Goal: Transaction & Acquisition: Purchase product/service

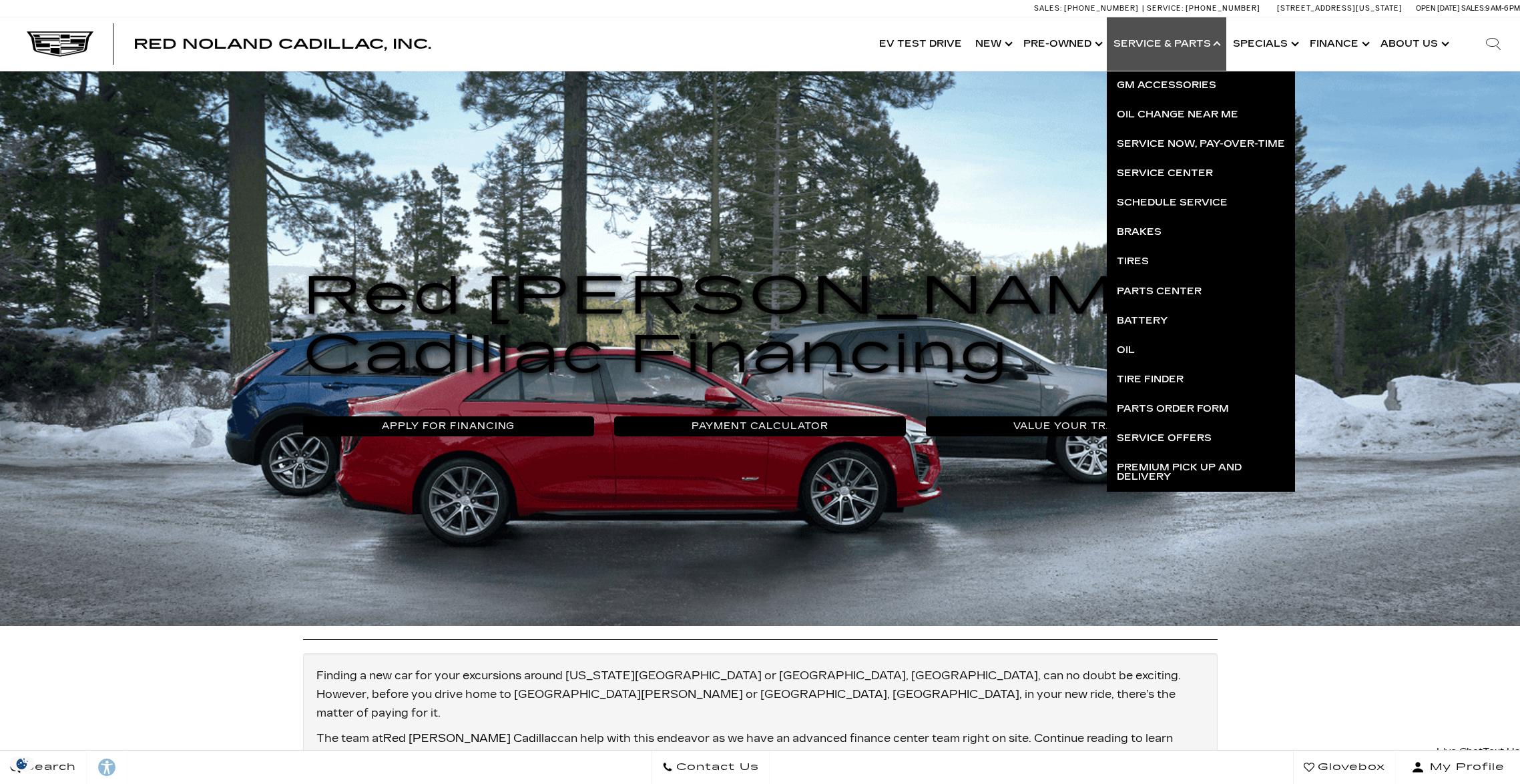
click at [1173, 201] on link "Schedule Service" at bounding box center [1200, 203] width 188 height 29
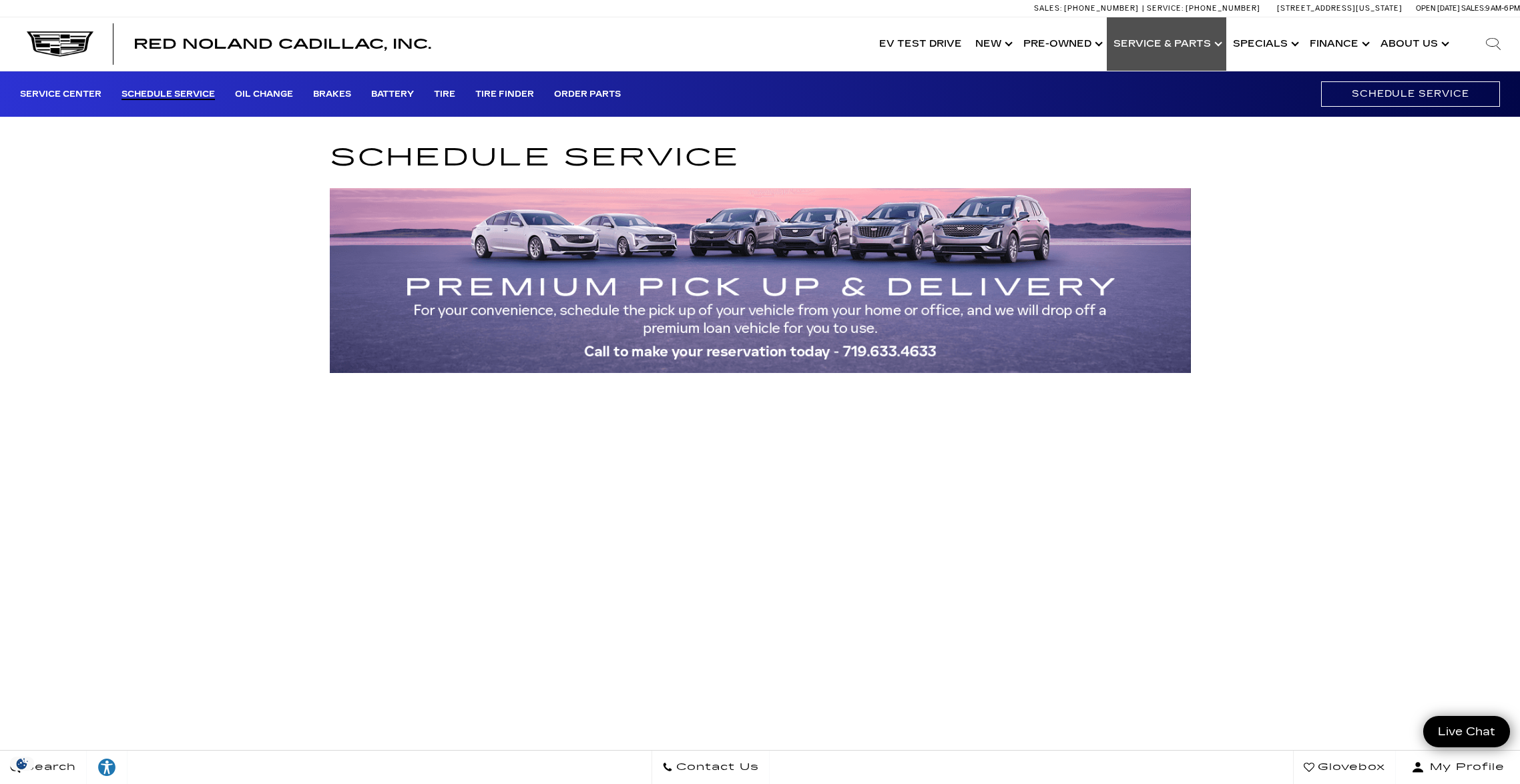
click at [1178, 47] on link "Show Service & Parts" at bounding box center [1166, 44] width 119 height 53
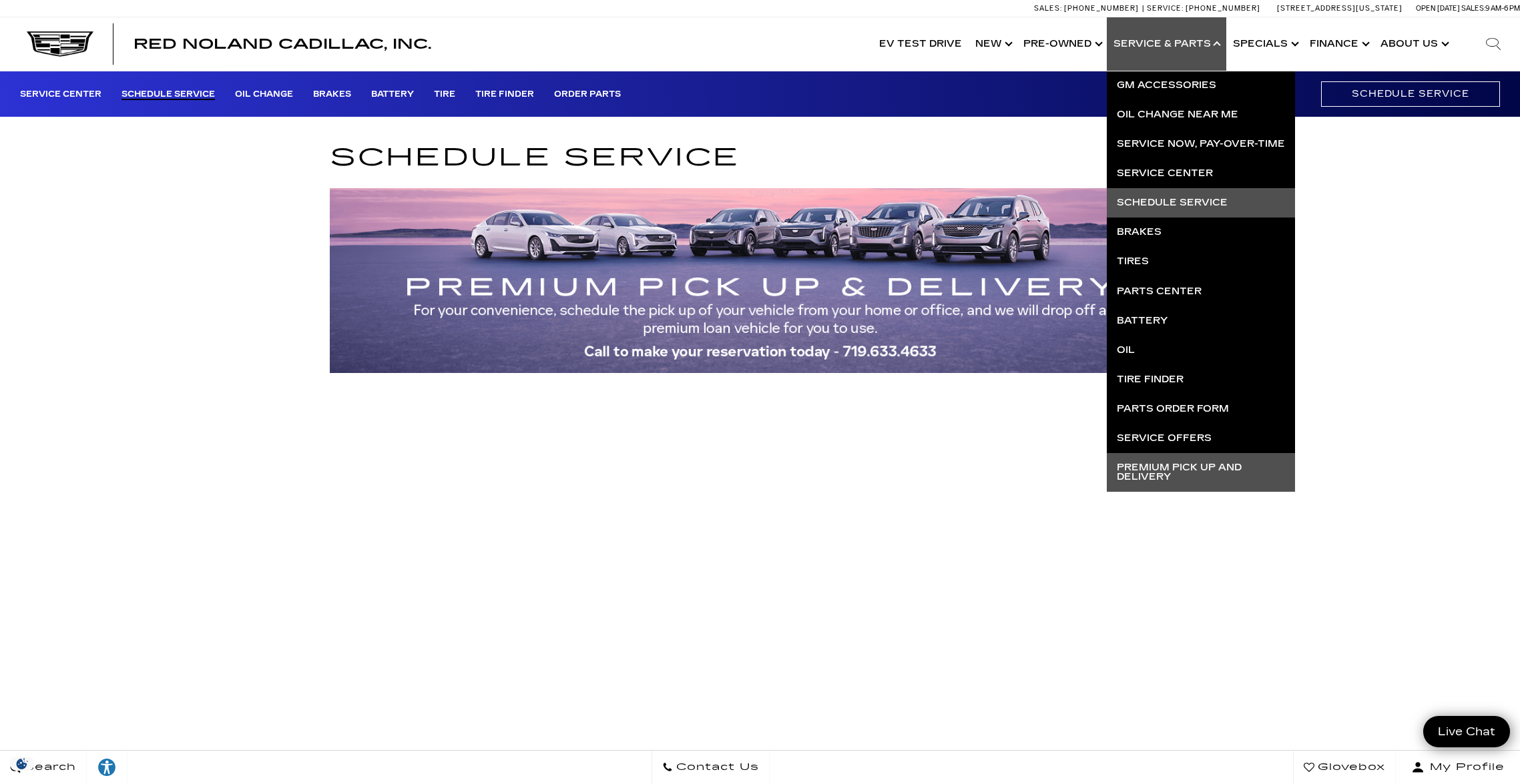
click at [1184, 467] on link "Premium Pick Up and Delivery" at bounding box center [1200, 472] width 188 height 39
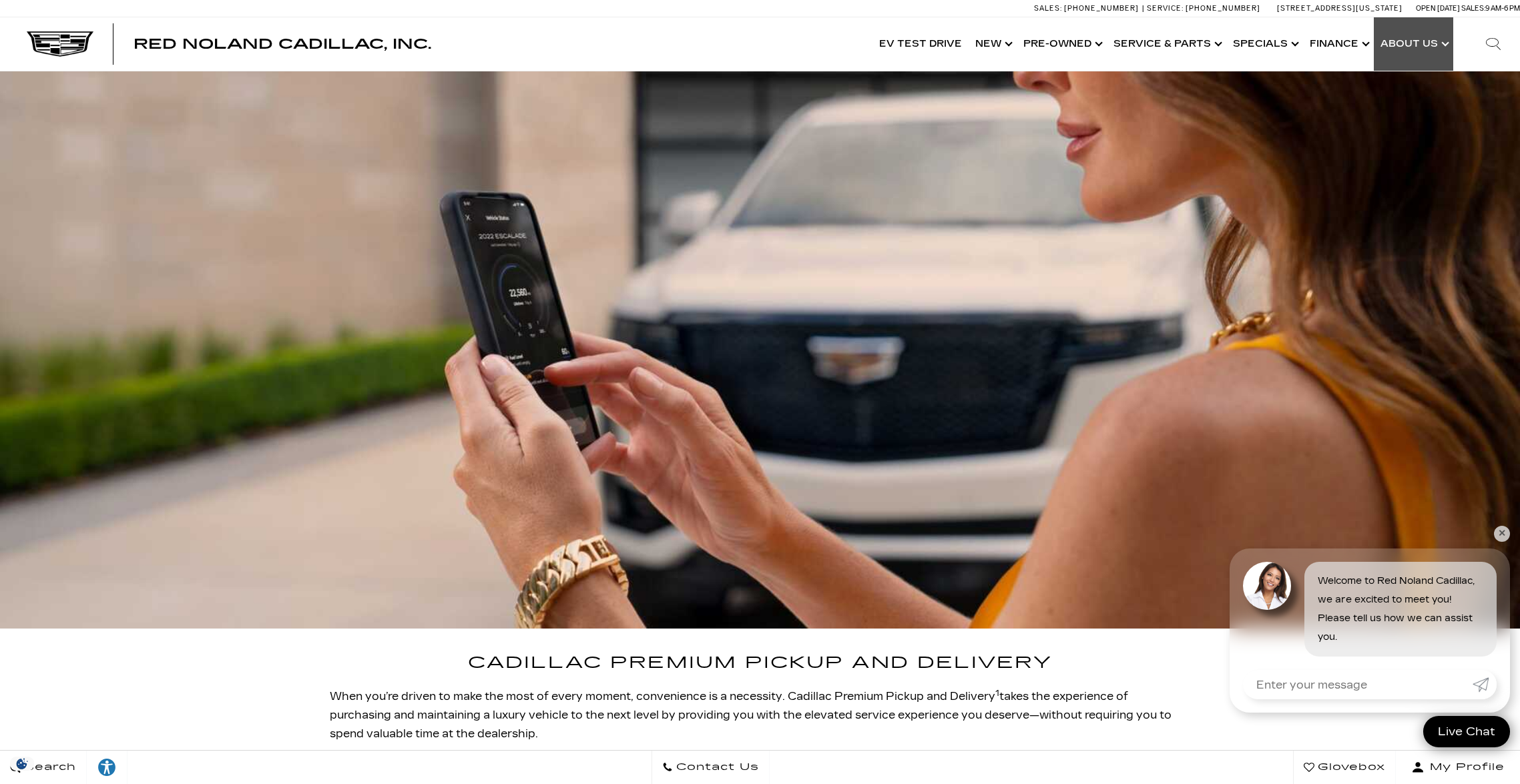
click at [1420, 47] on link "Show About Us" at bounding box center [1413, 44] width 79 height 53
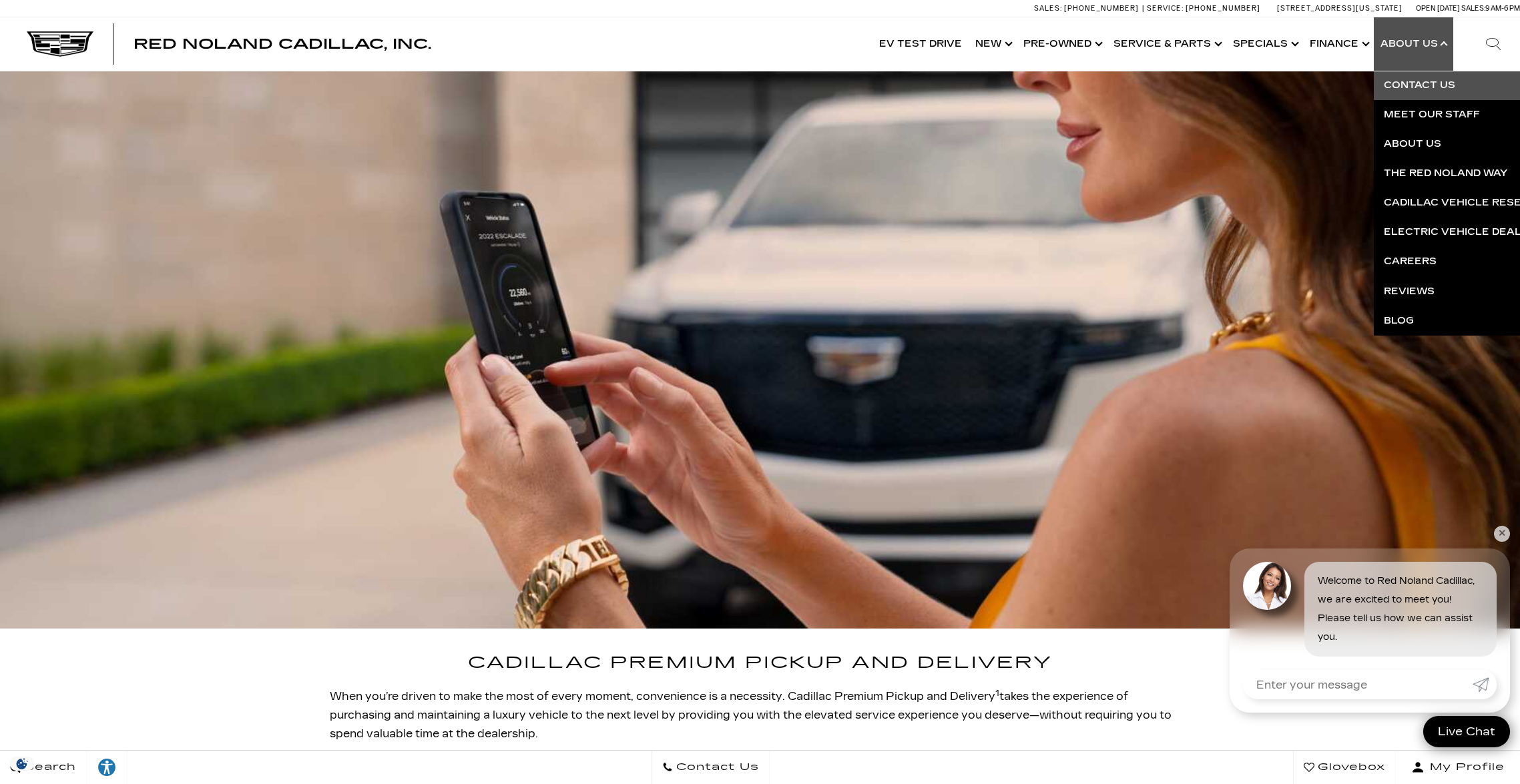
click at [1419, 85] on link "Contact Us" at bounding box center [1535, 85] width 323 height 29
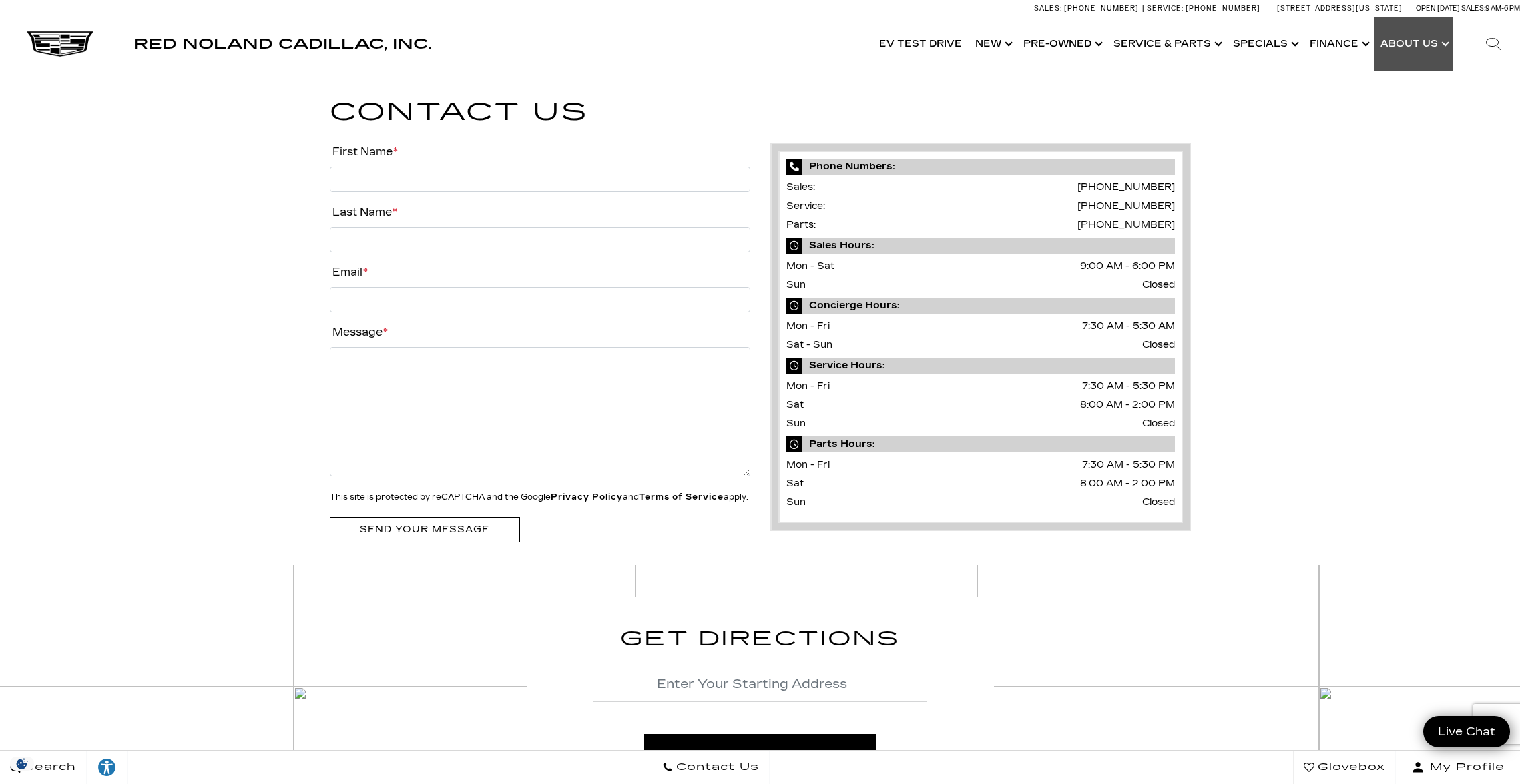
click at [1418, 51] on link "Show About Us" at bounding box center [1413, 44] width 79 height 53
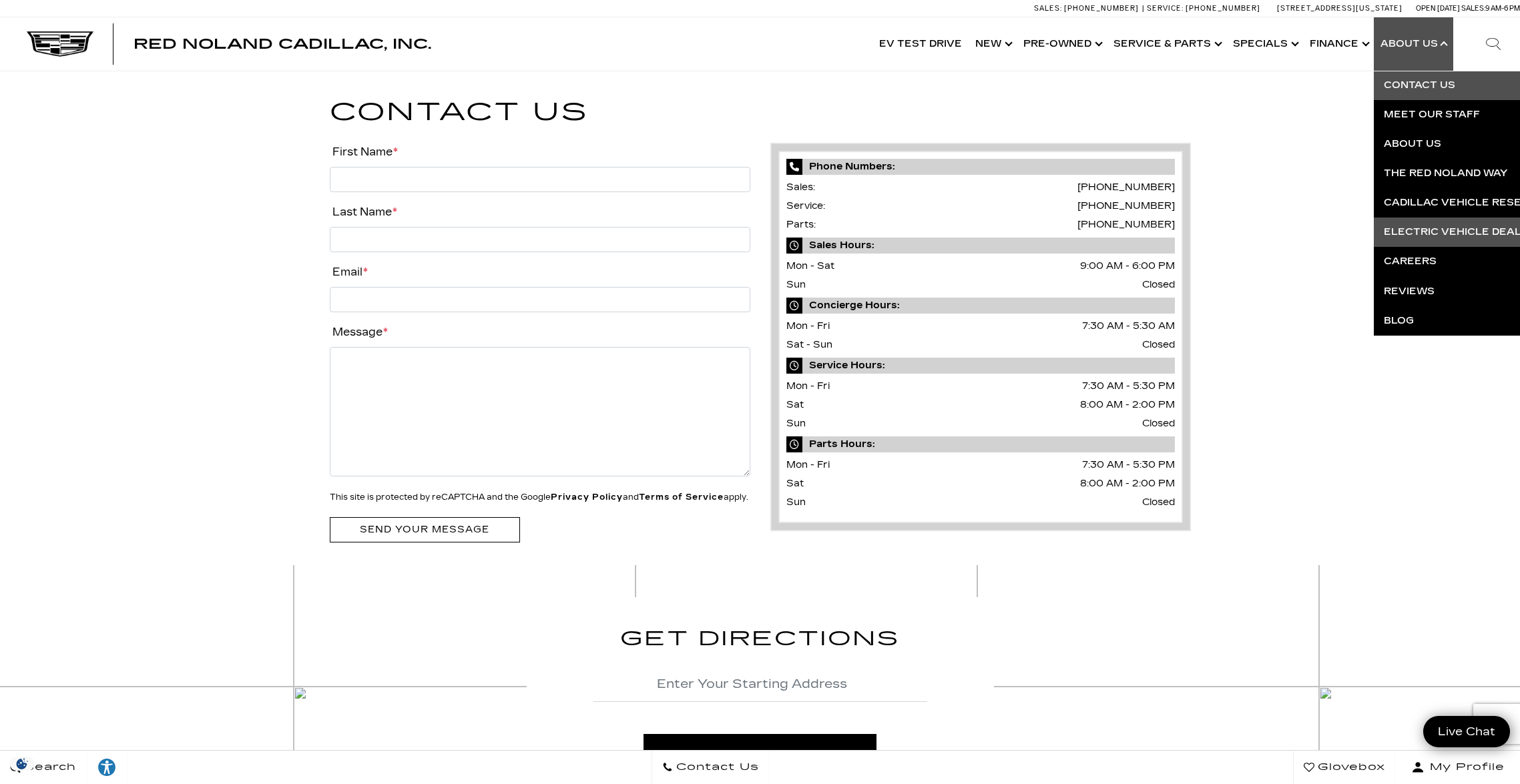
click at [1432, 234] on link "Electric Vehicle Dealer near [GEOGRAPHIC_DATA]" at bounding box center [1535, 232] width 323 height 29
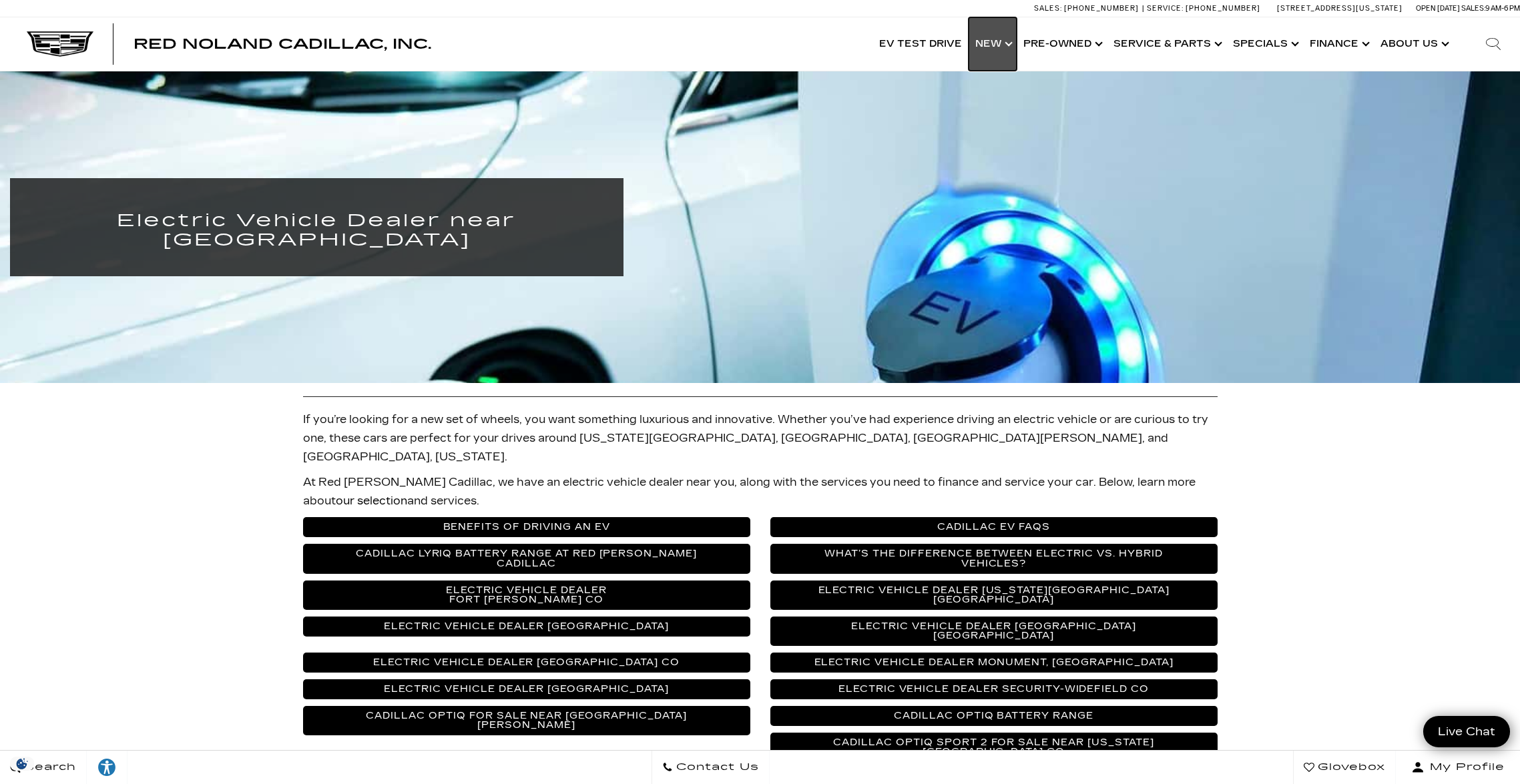
click at [989, 47] on link "Show New" at bounding box center [992, 44] width 48 height 53
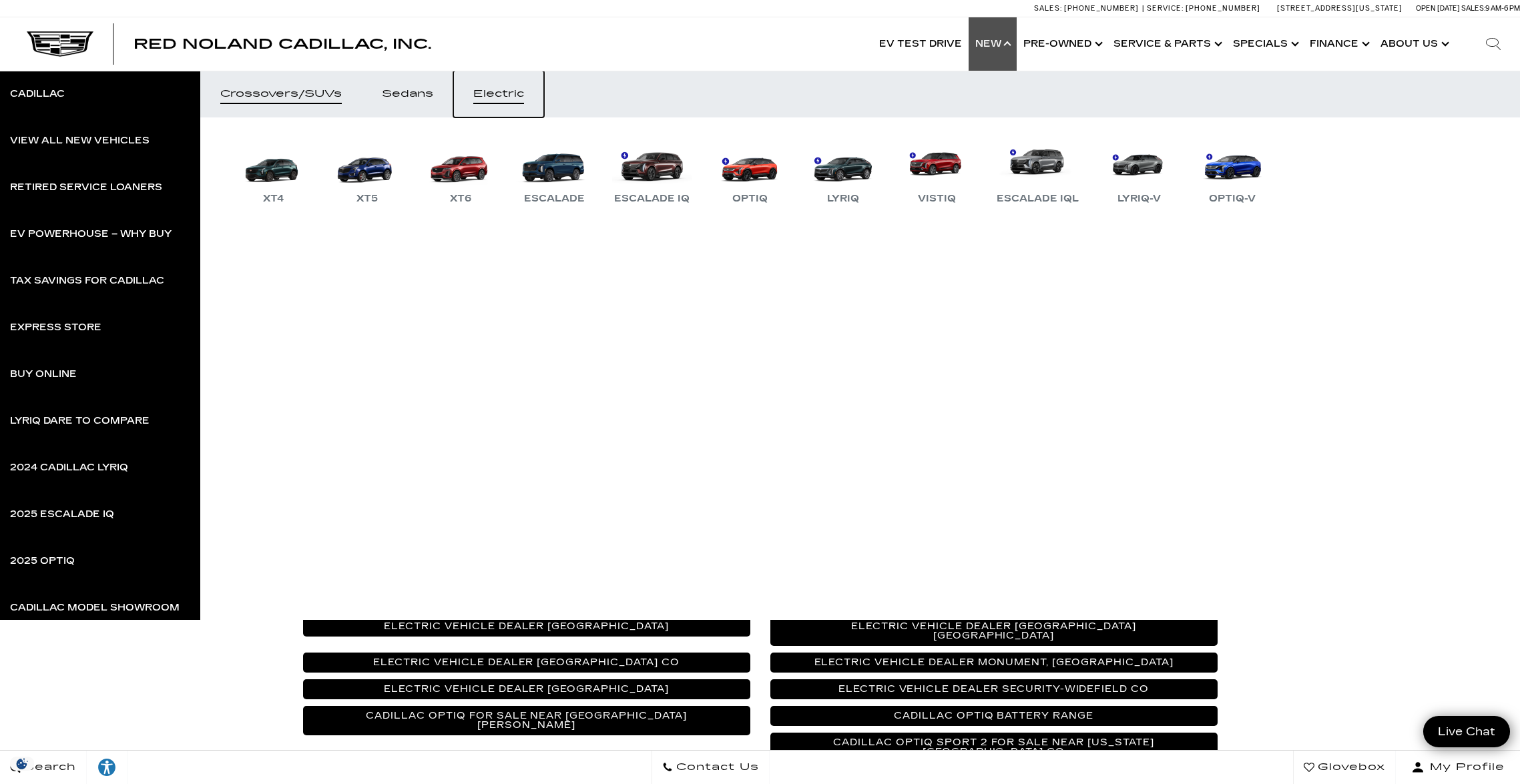
click at [498, 97] on div "Electric" at bounding box center [498, 94] width 51 height 9
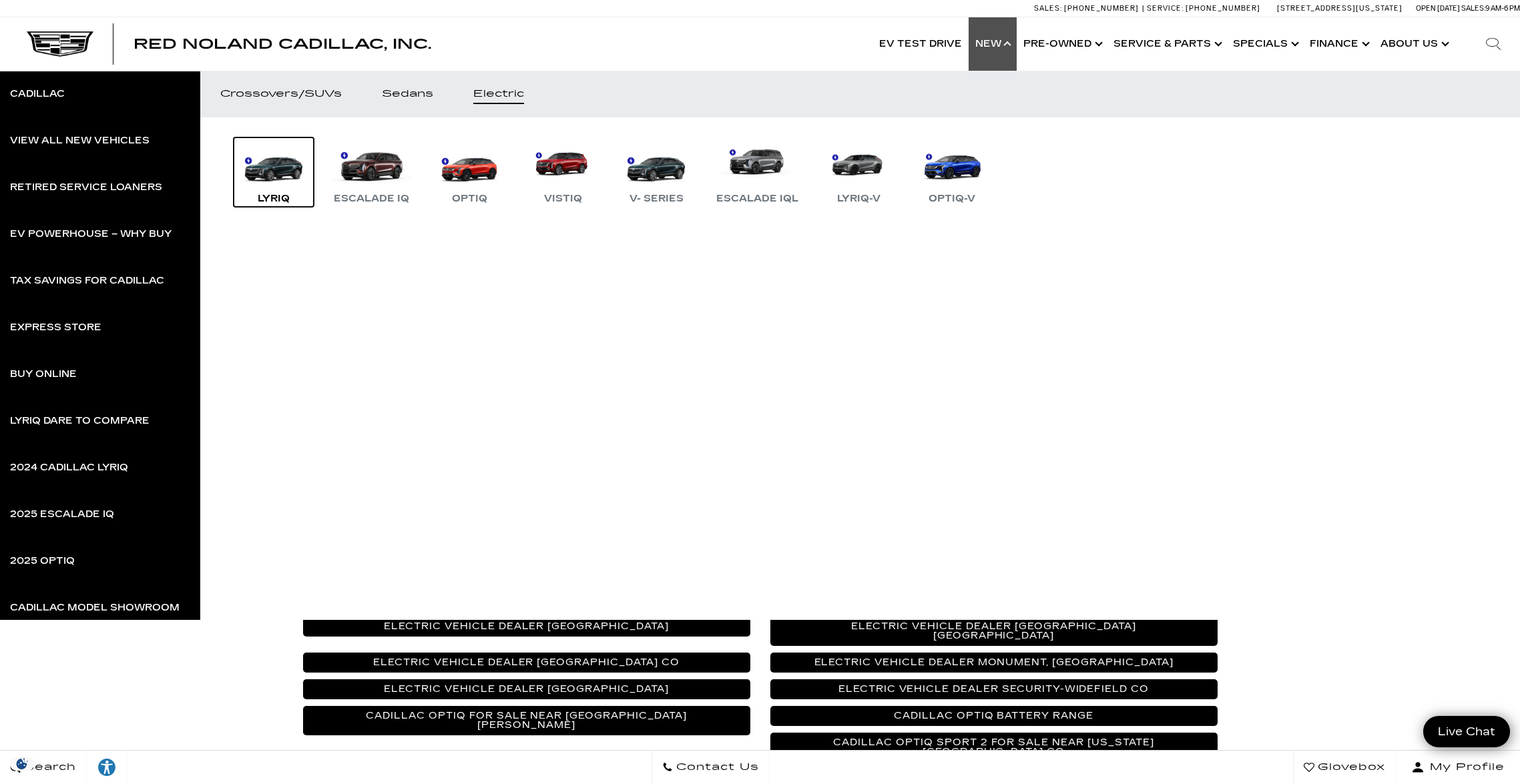
click at [273, 169] on link "LYRIQ" at bounding box center [273, 172] width 80 height 69
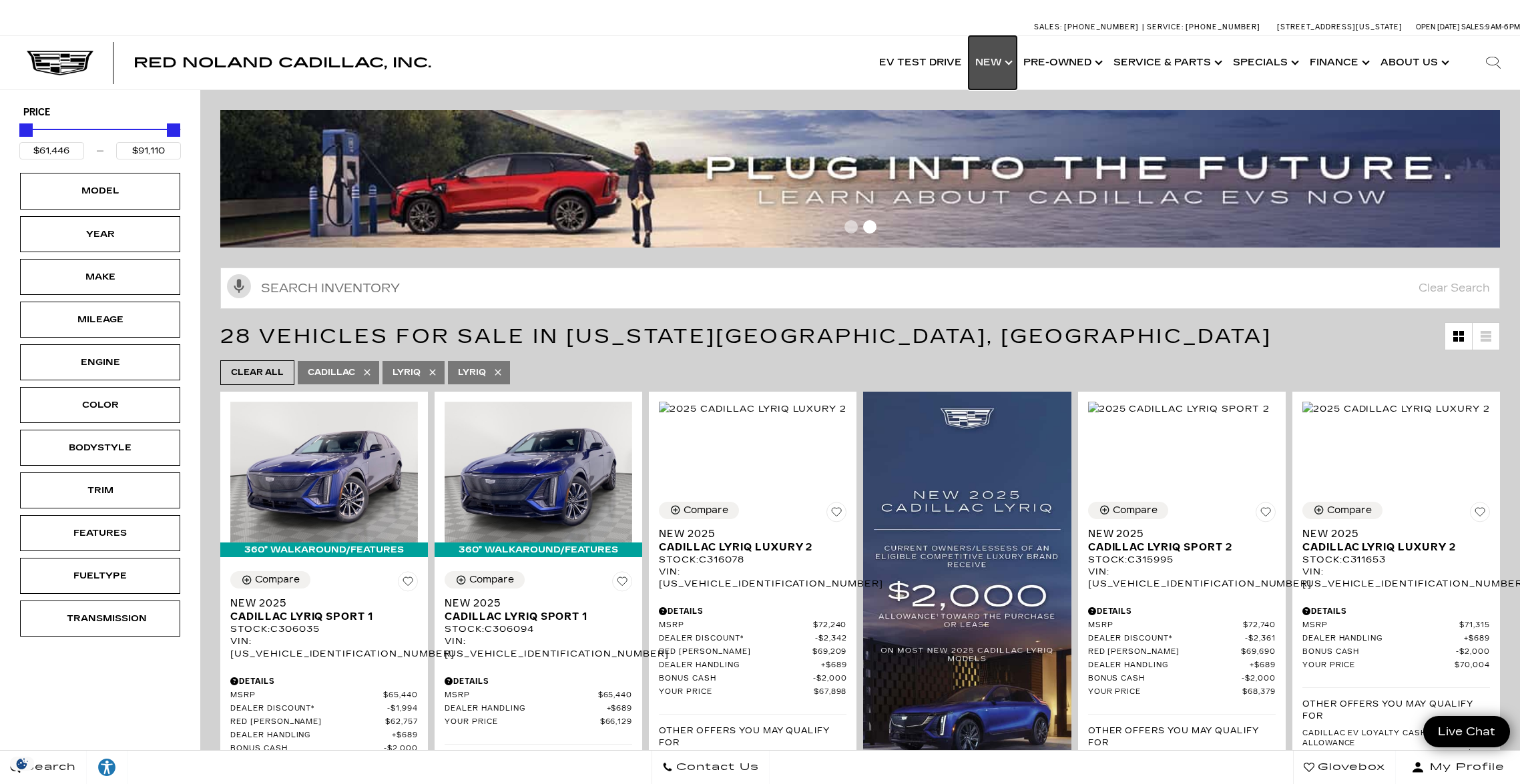
click at [993, 61] on link "Show New" at bounding box center [992, 62] width 48 height 53
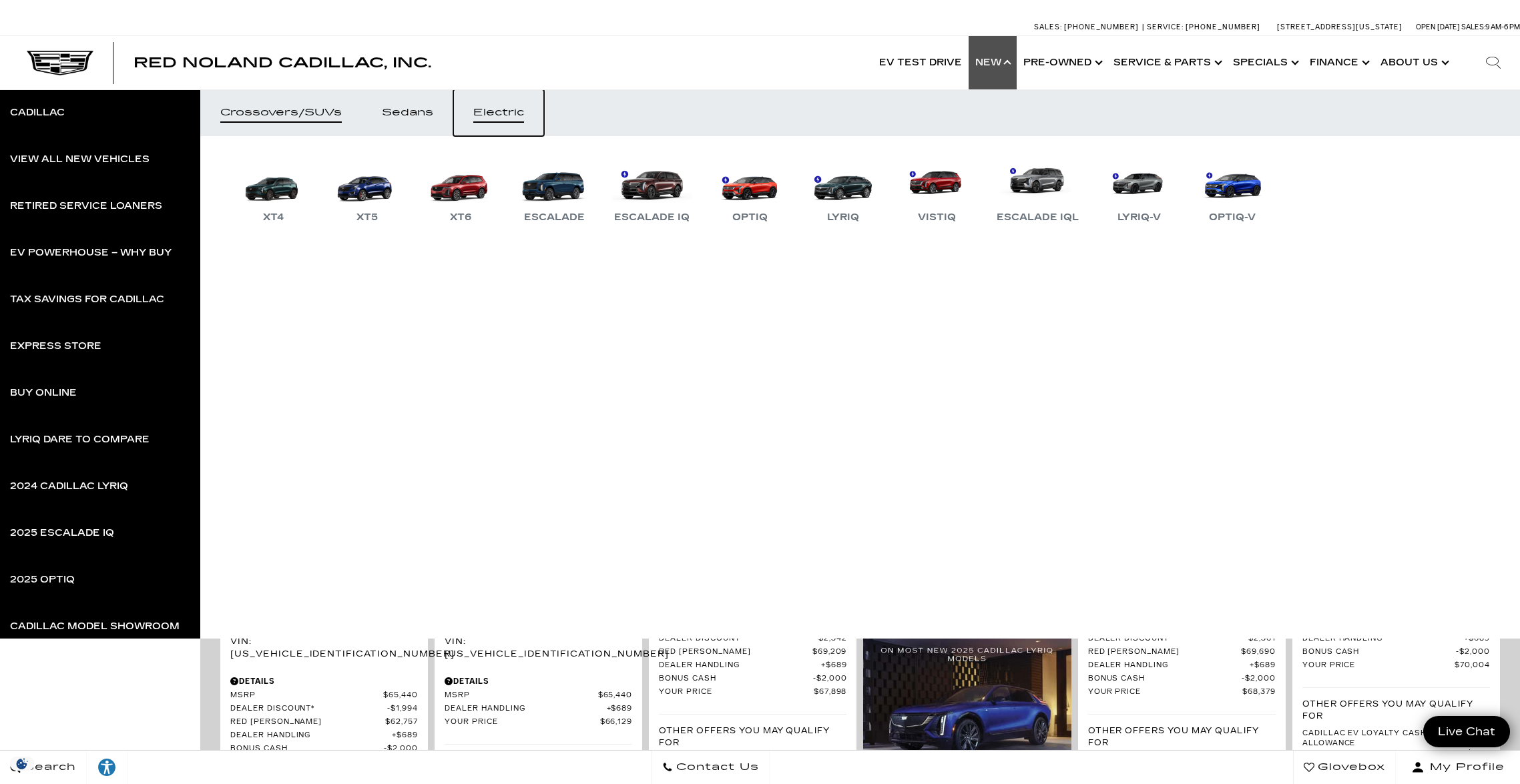
click at [486, 117] on div "Electric" at bounding box center [498, 112] width 51 height 9
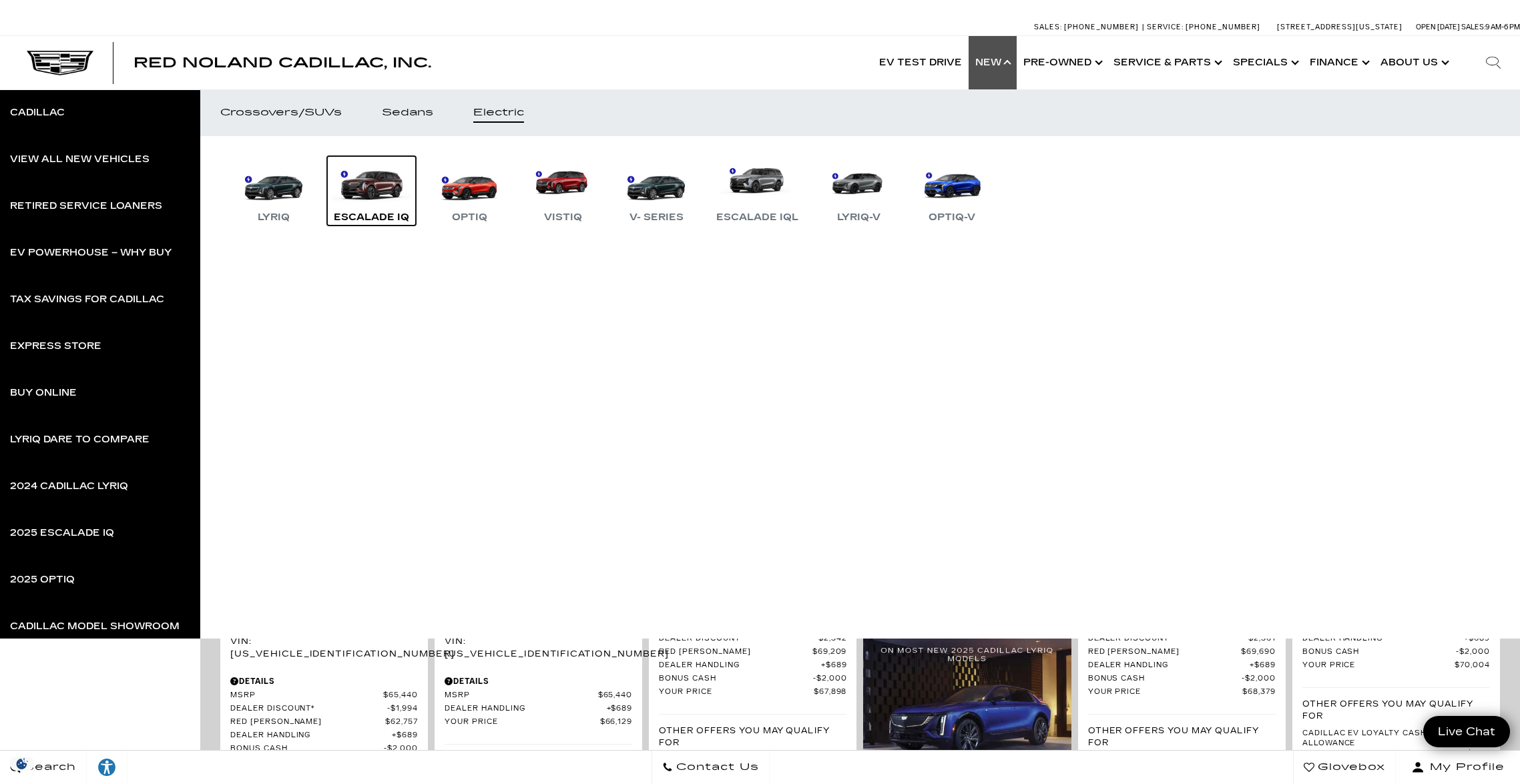
click at [370, 193] on link "Escalade IQ" at bounding box center [372, 191] width 89 height 69
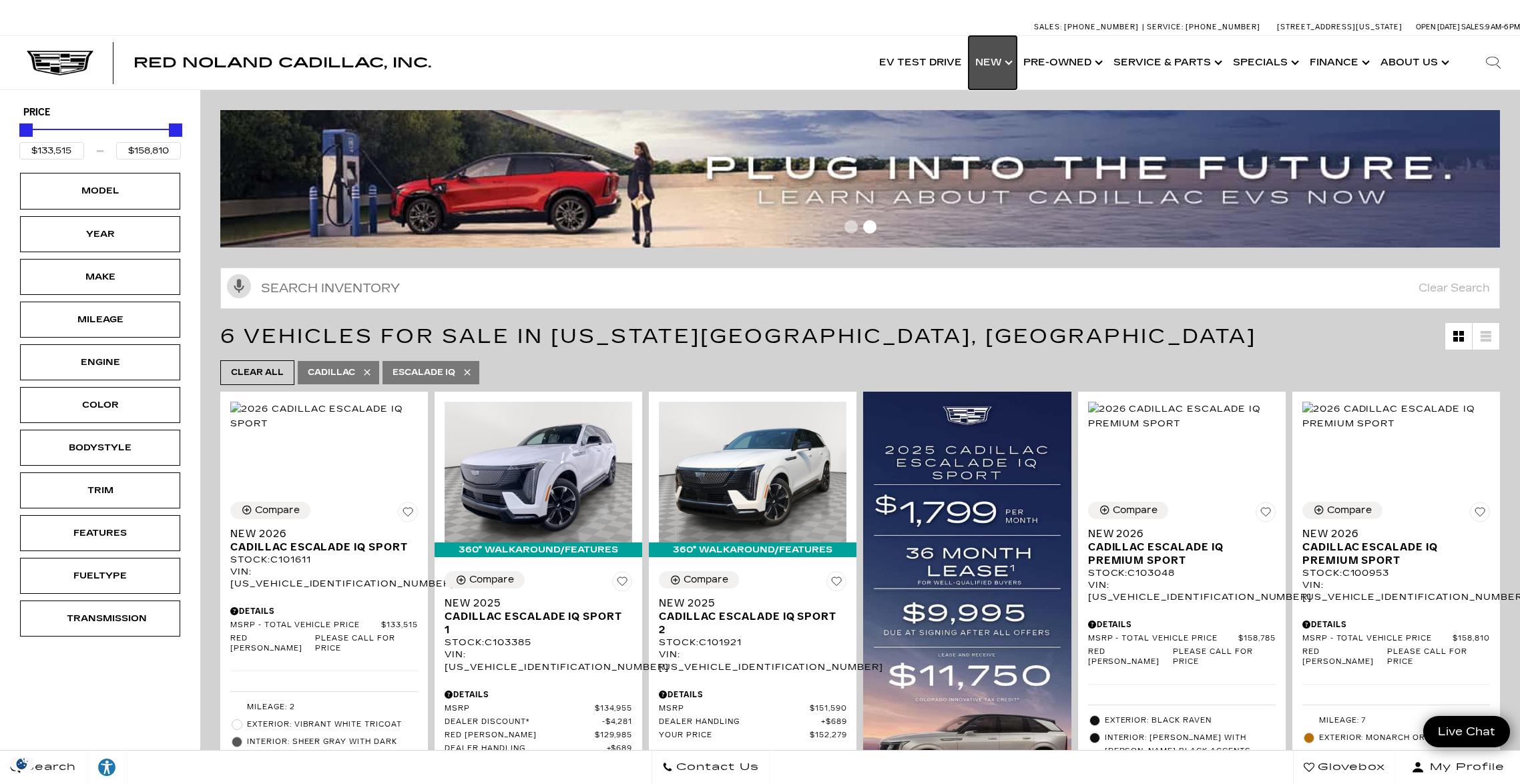
click at [999, 61] on link "Show New" at bounding box center [992, 62] width 48 height 53
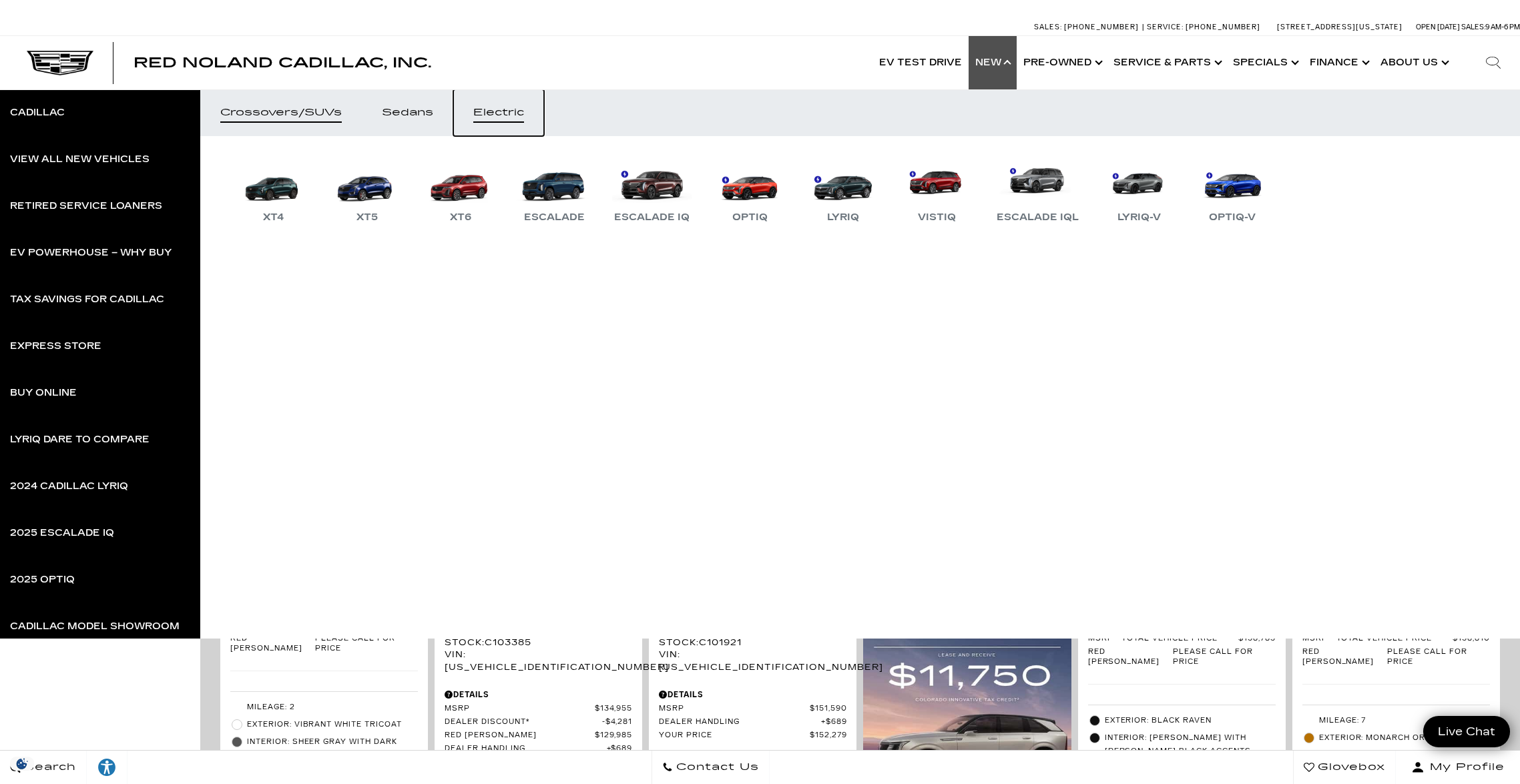
click at [520, 110] on div "Electric" at bounding box center [498, 112] width 51 height 9
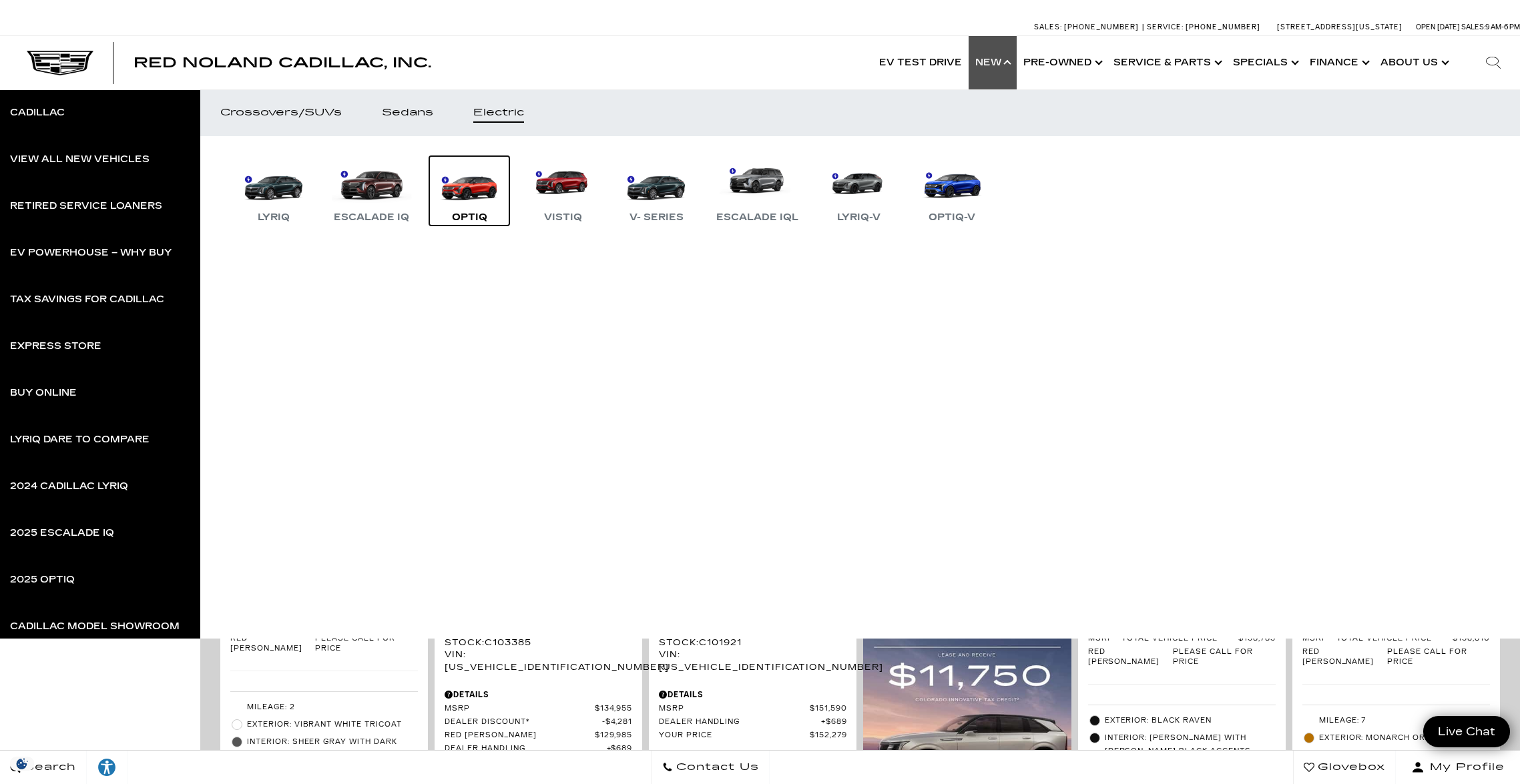
click at [468, 192] on link "OPTIQ" at bounding box center [469, 191] width 80 height 69
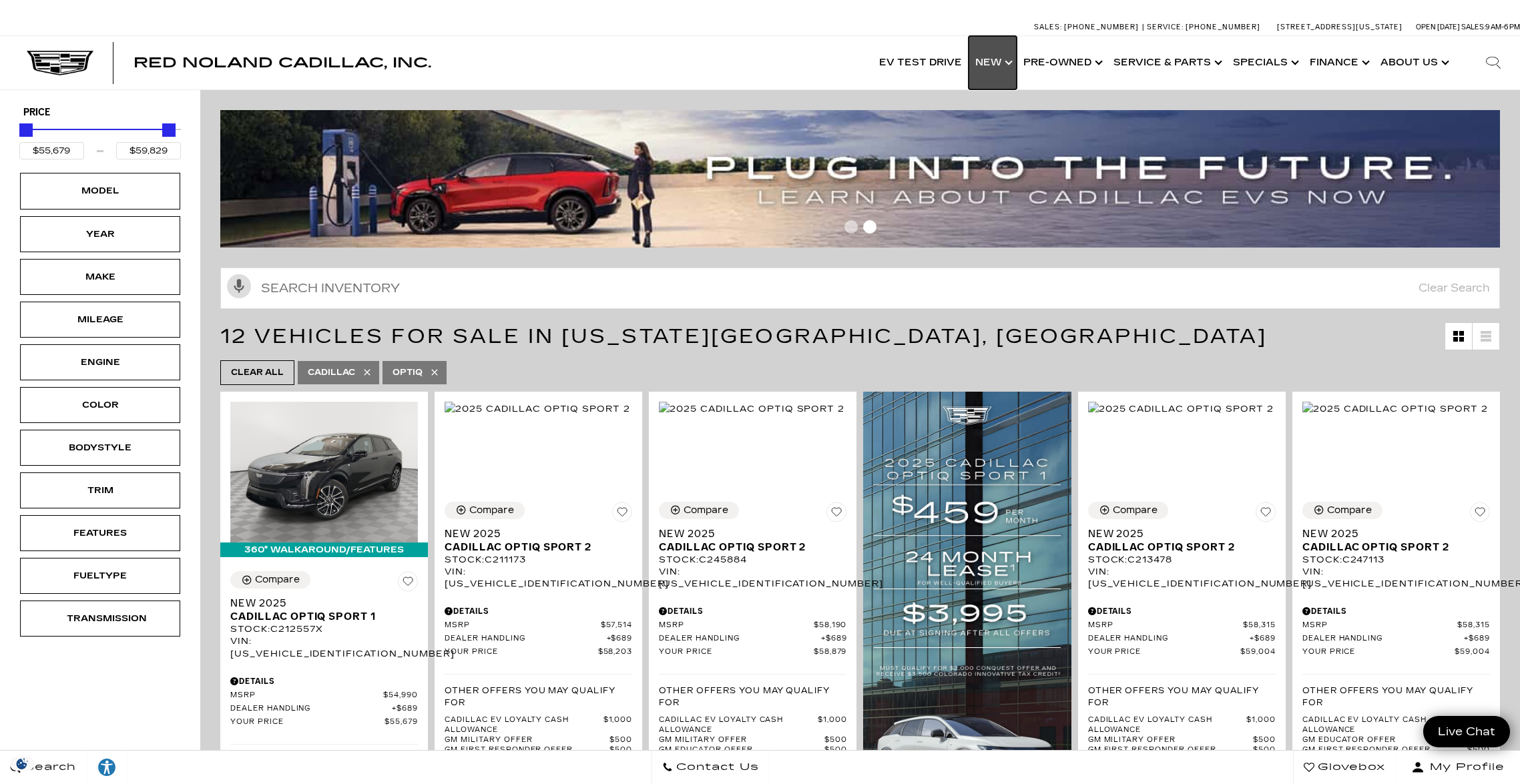
click at [1009, 62] on link "Show New" at bounding box center [992, 62] width 48 height 53
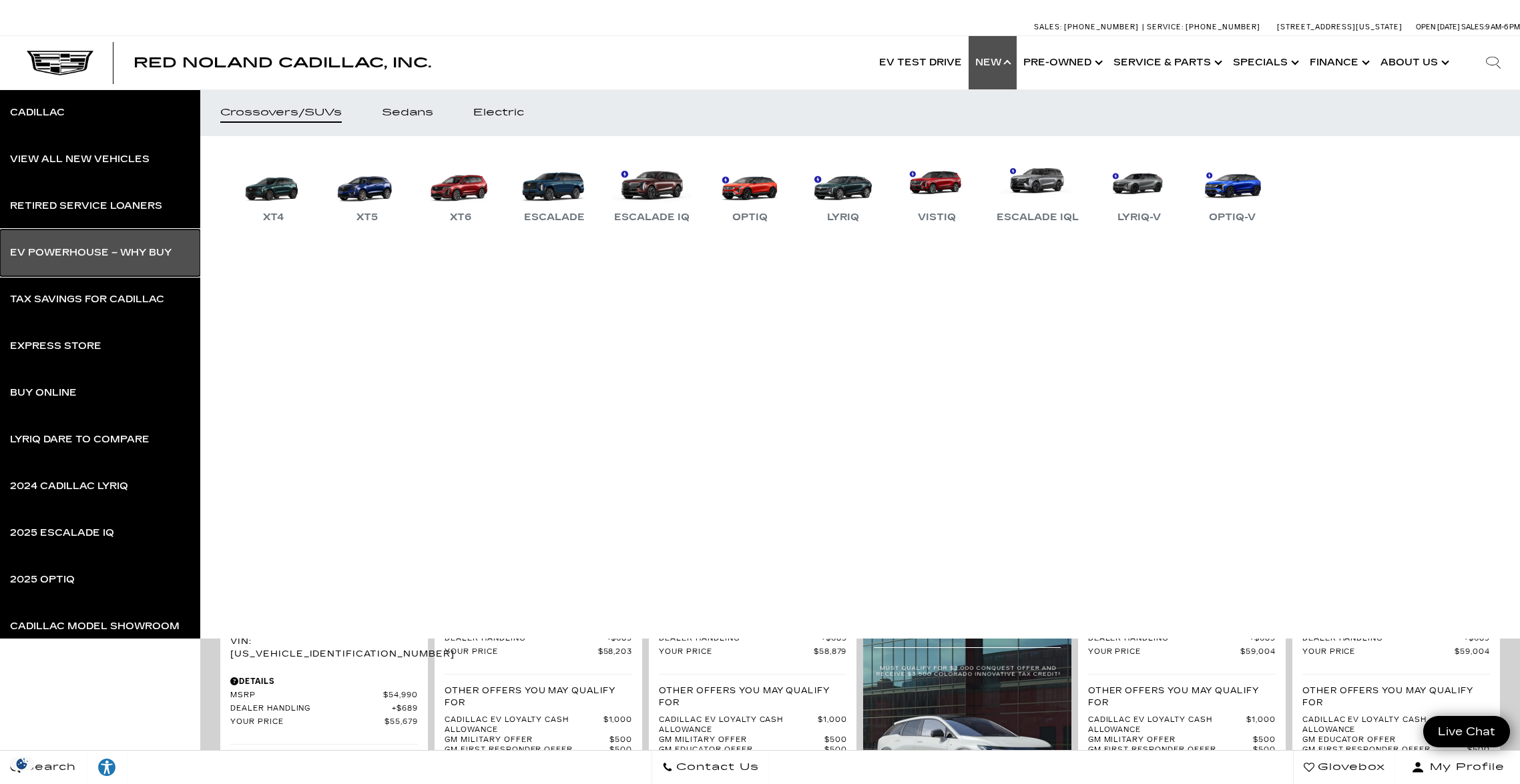
click at [108, 251] on div "EV Powerhouse – Why Buy" at bounding box center [90, 252] width 162 height 9
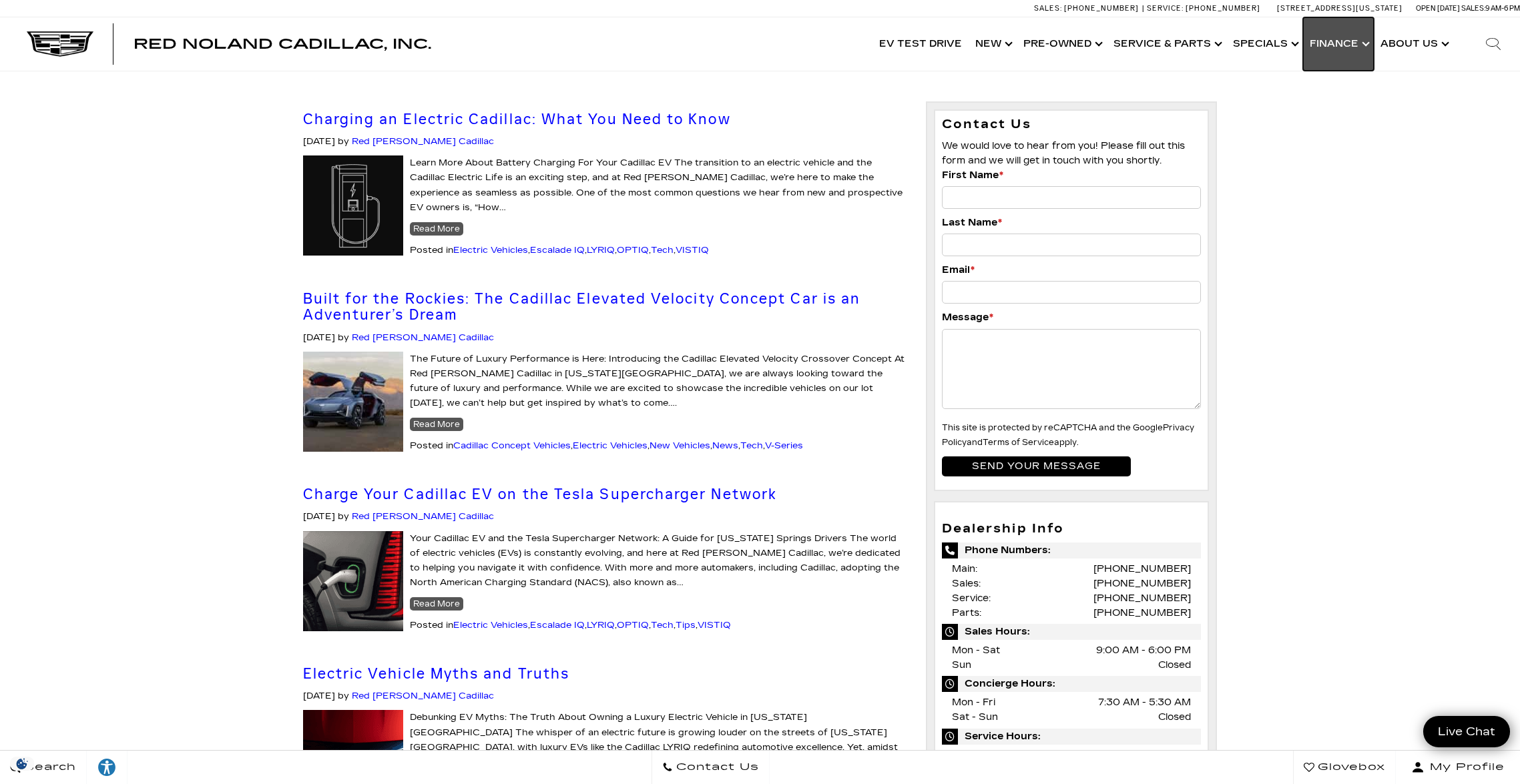
click at [1328, 44] on link "Show Finance" at bounding box center [1339, 44] width 71 height 53
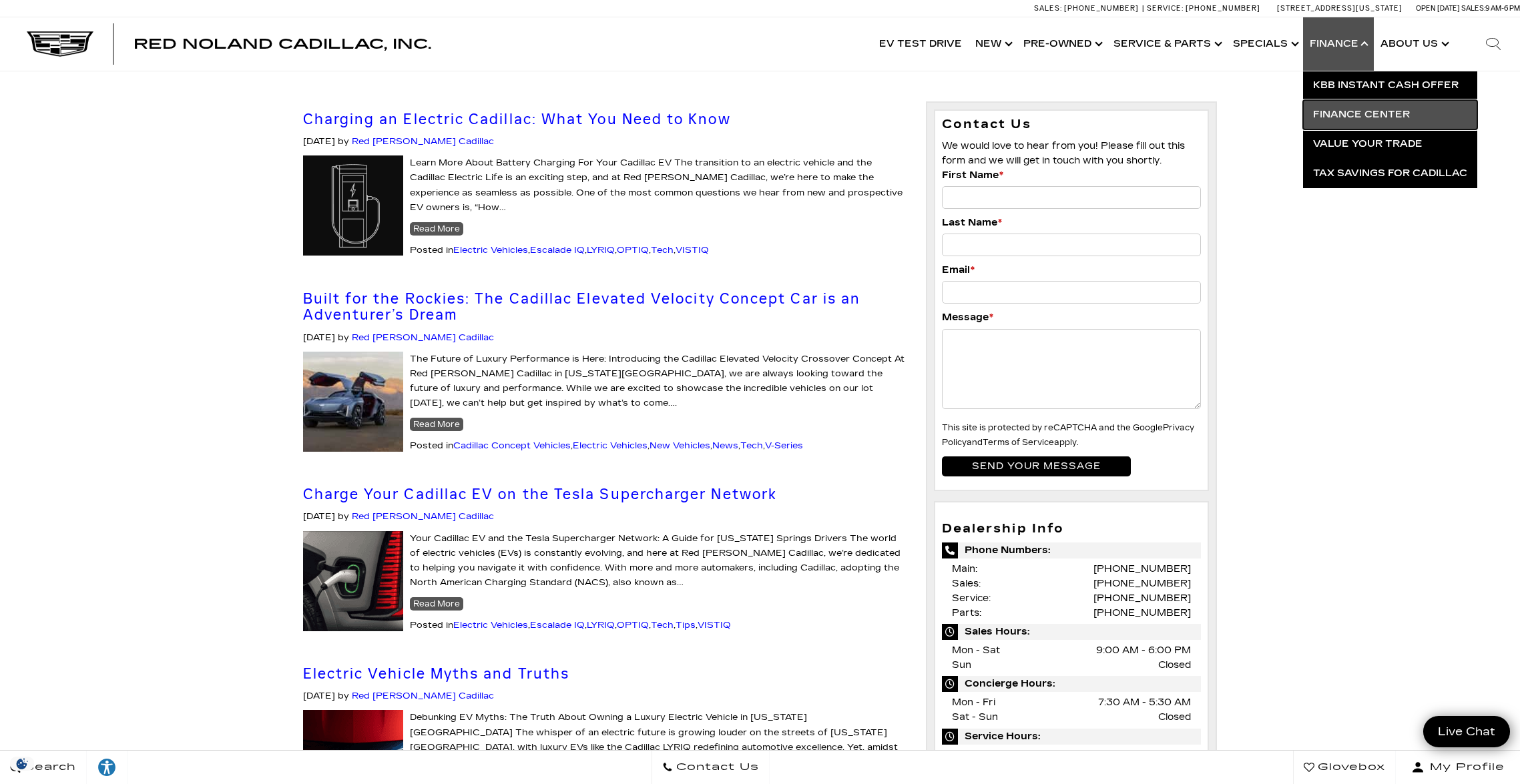
click at [1371, 117] on link "Finance Center" at bounding box center [1390, 115] width 174 height 29
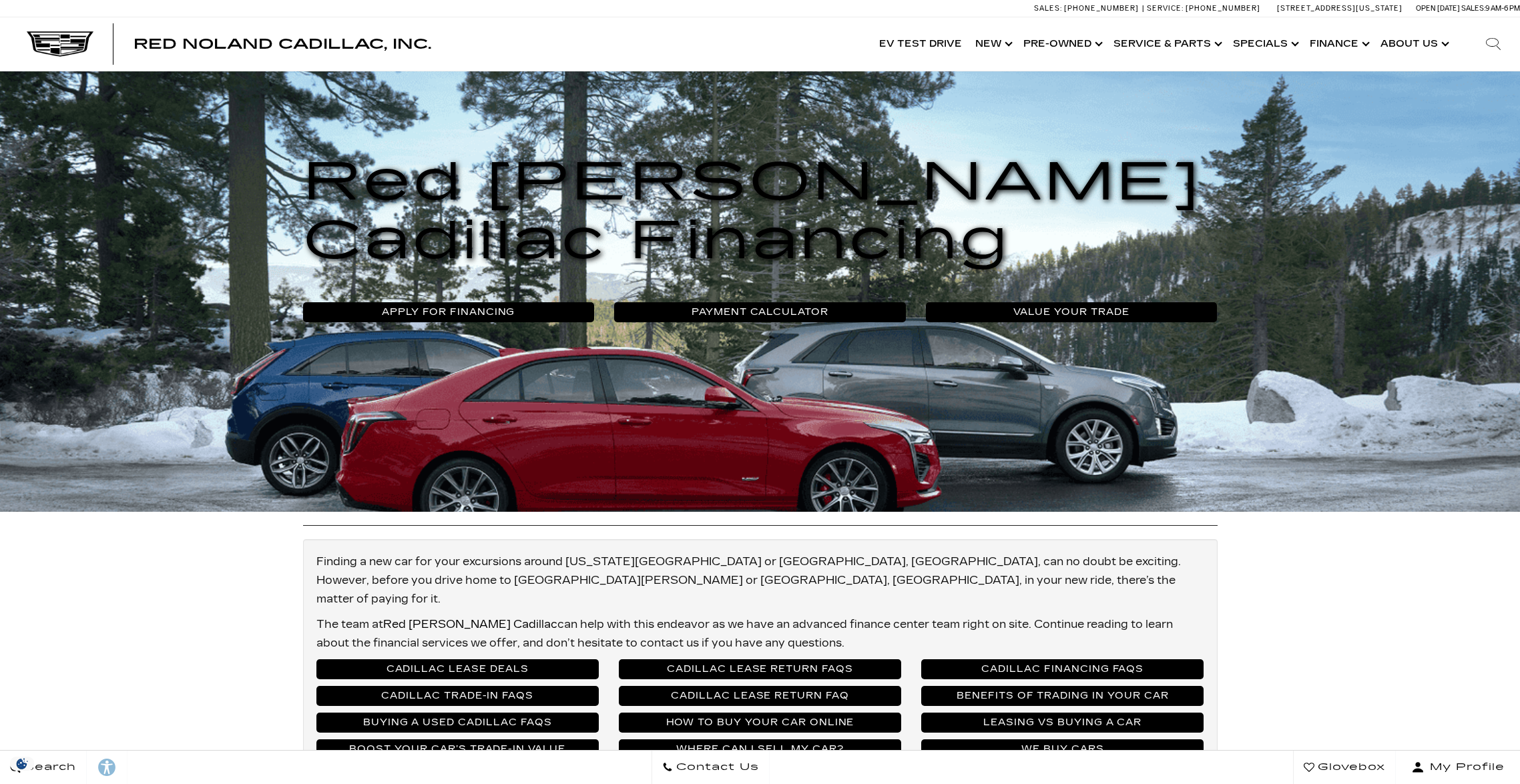
scroll to position [114, 0]
click at [490, 310] on link "Apply For Financing" at bounding box center [449, 312] width 292 height 20
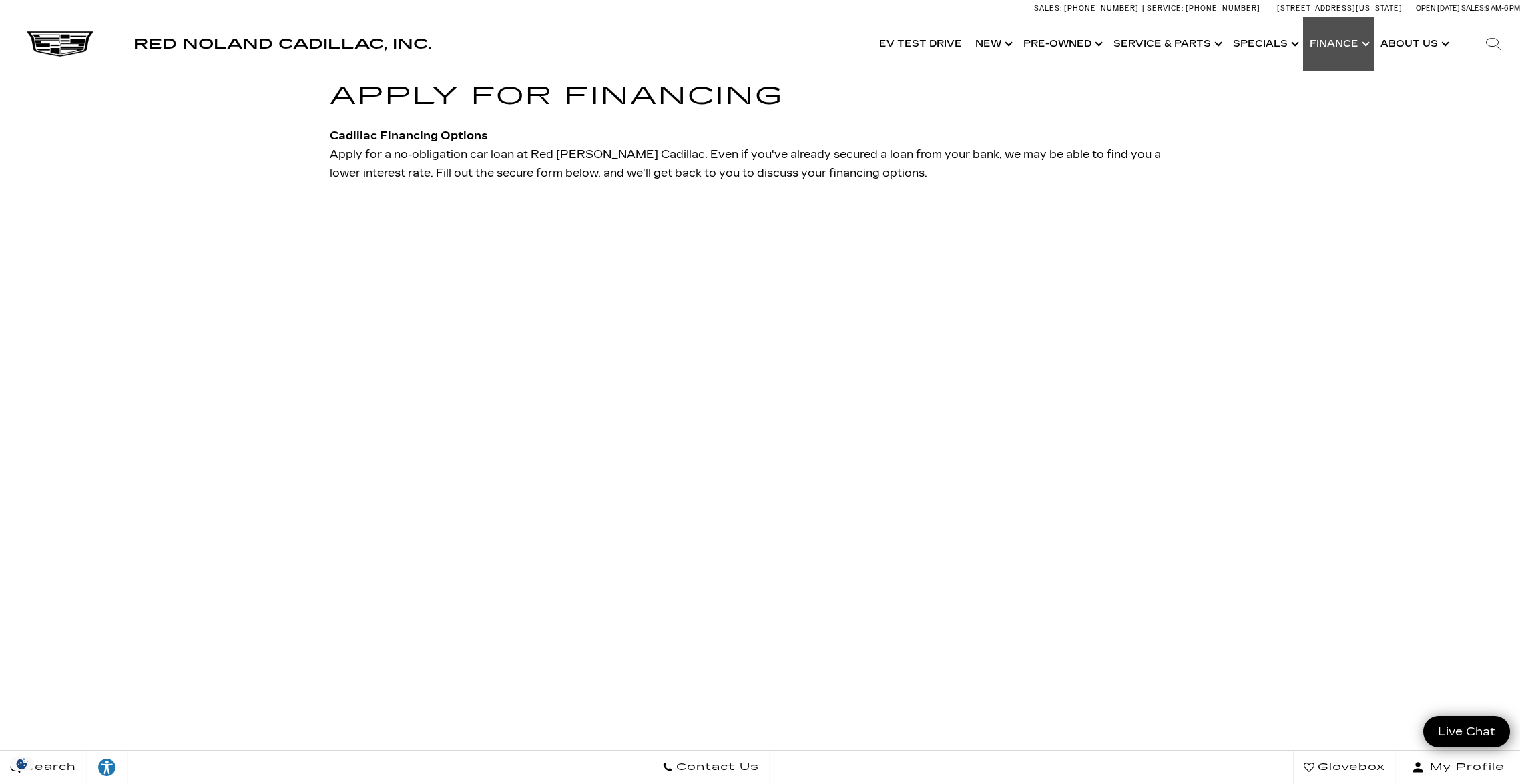
click at [1339, 33] on link "Show Finance" at bounding box center [1339, 44] width 71 height 53
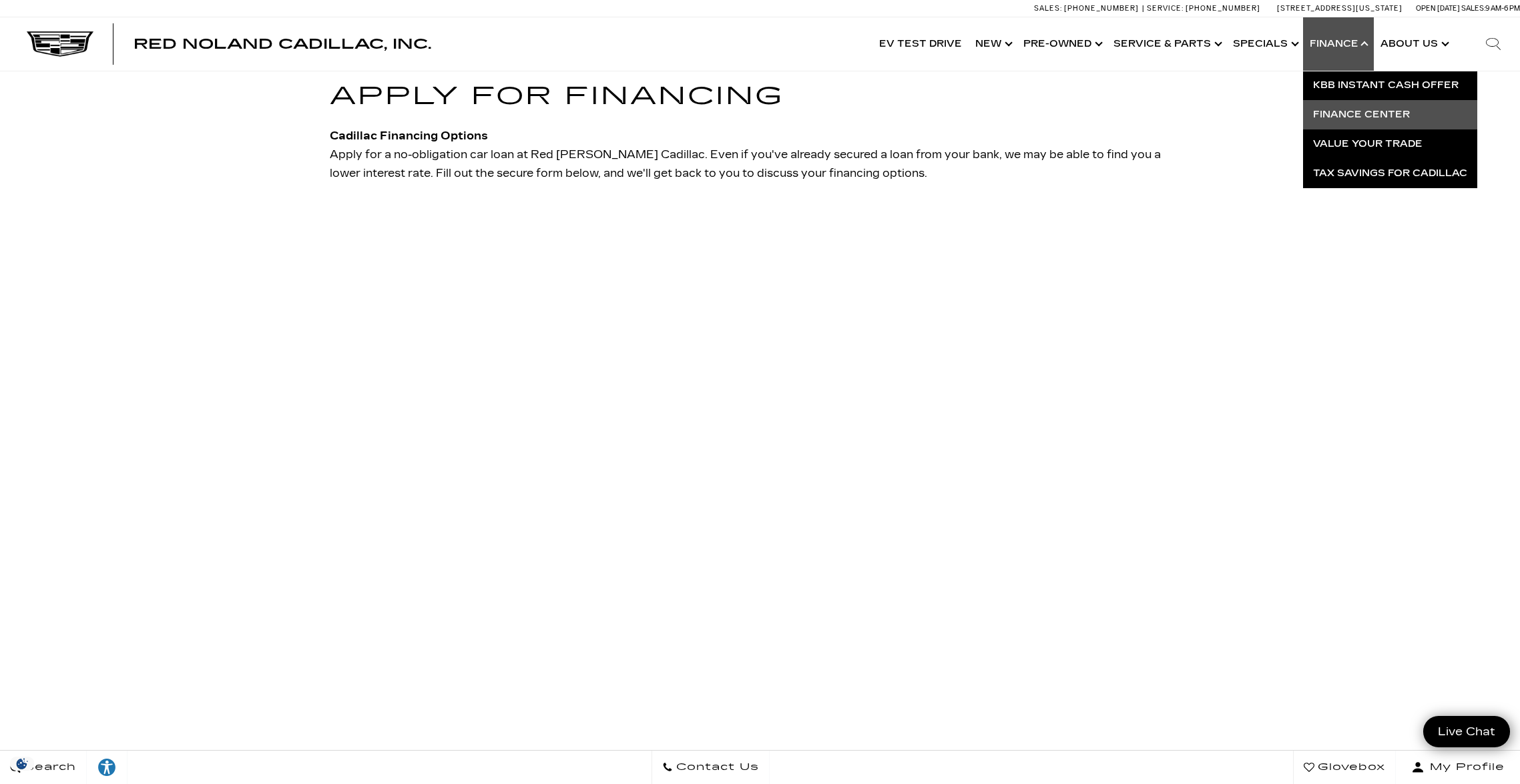
click at [1371, 117] on link "Finance Center" at bounding box center [1390, 115] width 174 height 29
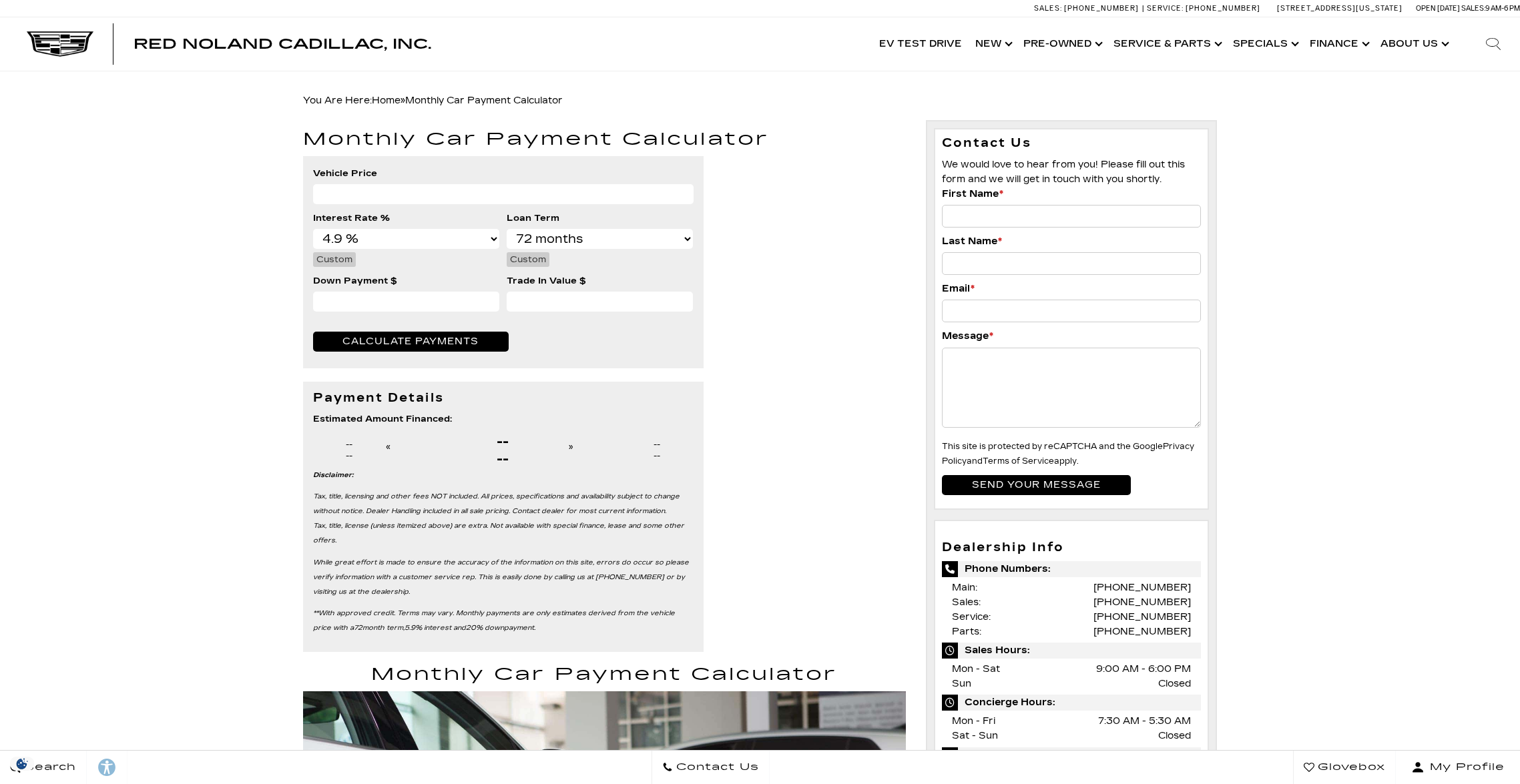
select select "4.9"
select select "72"
click at [1414, 39] on link "Show About Us" at bounding box center [1413, 44] width 79 height 53
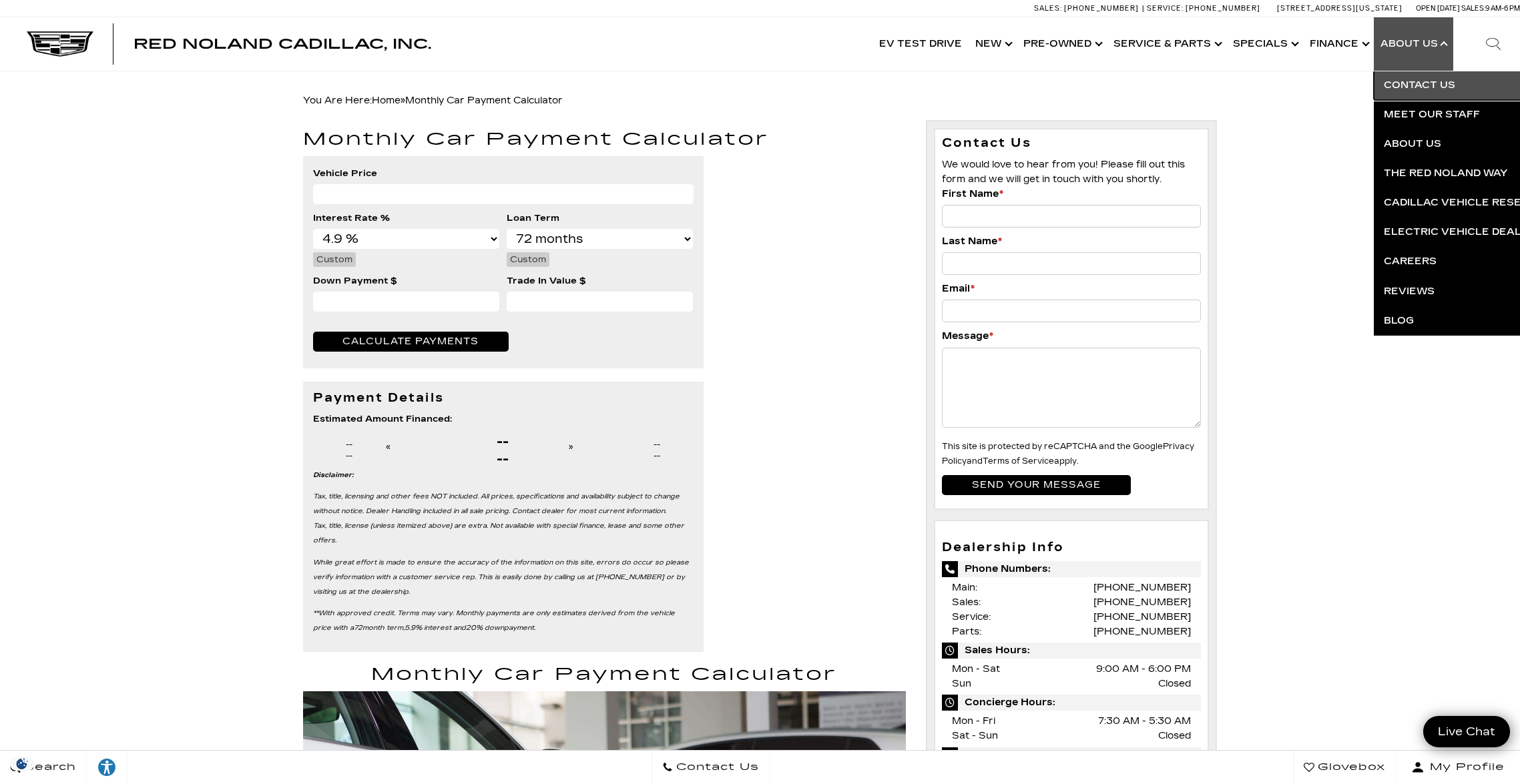
click at [1433, 89] on link "Contact Us" at bounding box center [1535, 85] width 323 height 29
click at [1430, 84] on link "Contact Us" at bounding box center [1535, 85] width 323 height 29
